Goal: Task Accomplishment & Management: Use online tool/utility

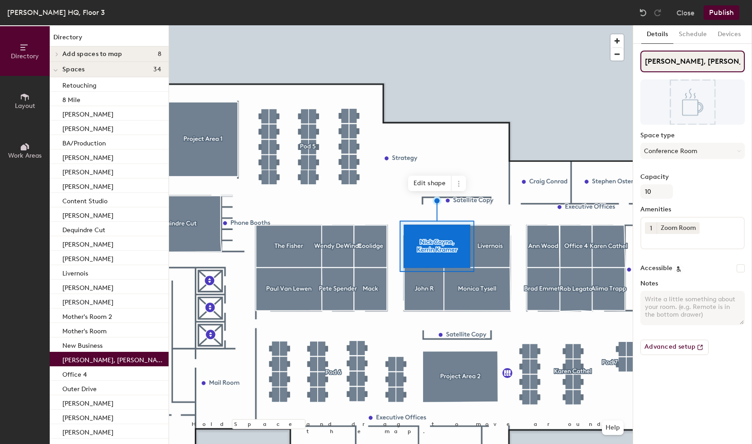
click at [686, 61] on input "[PERSON_NAME], [PERSON_NAME]" at bounding box center [693, 62] width 104 height 22
click at [628, 64] on div "Directory Layout Work Areas Directory Add spaces to map 8 Color/Matte Room Exec…" at bounding box center [376, 234] width 752 height 419
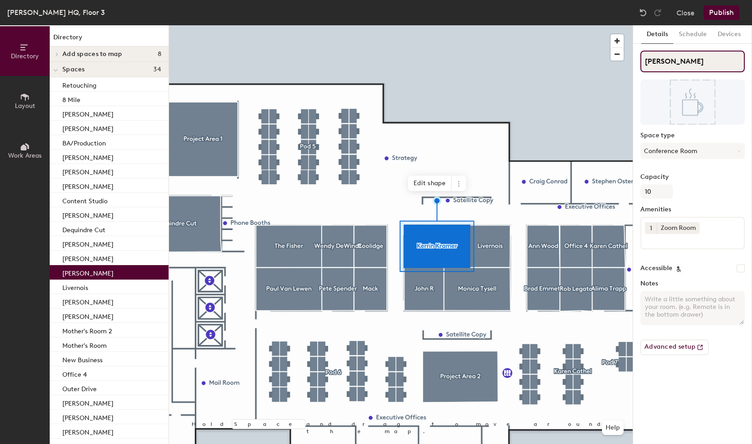
type input "[PERSON_NAME]"
click at [723, 9] on button "Publish" at bounding box center [722, 12] width 36 height 14
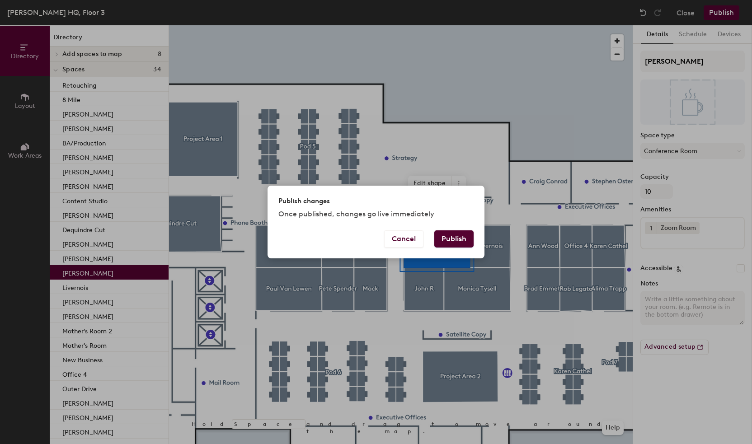
click at [453, 233] on button "Publish" at bounding box center [454, 239] width 39 height 17
